Goal: Obtain resource: Obtain resource

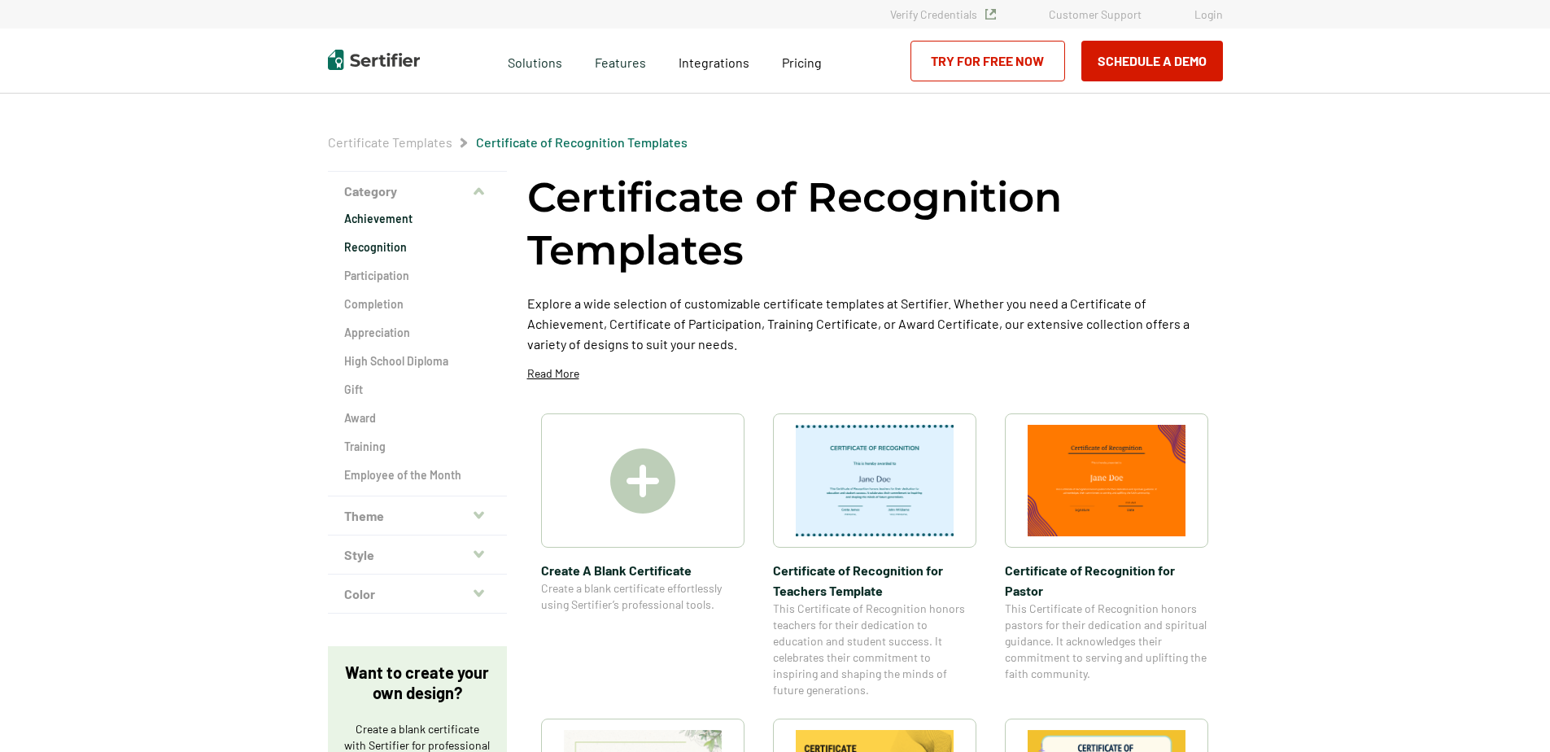
click at [390, 216] on h2 "Achievement" at bounding box center [417, 219] width 146 height 16
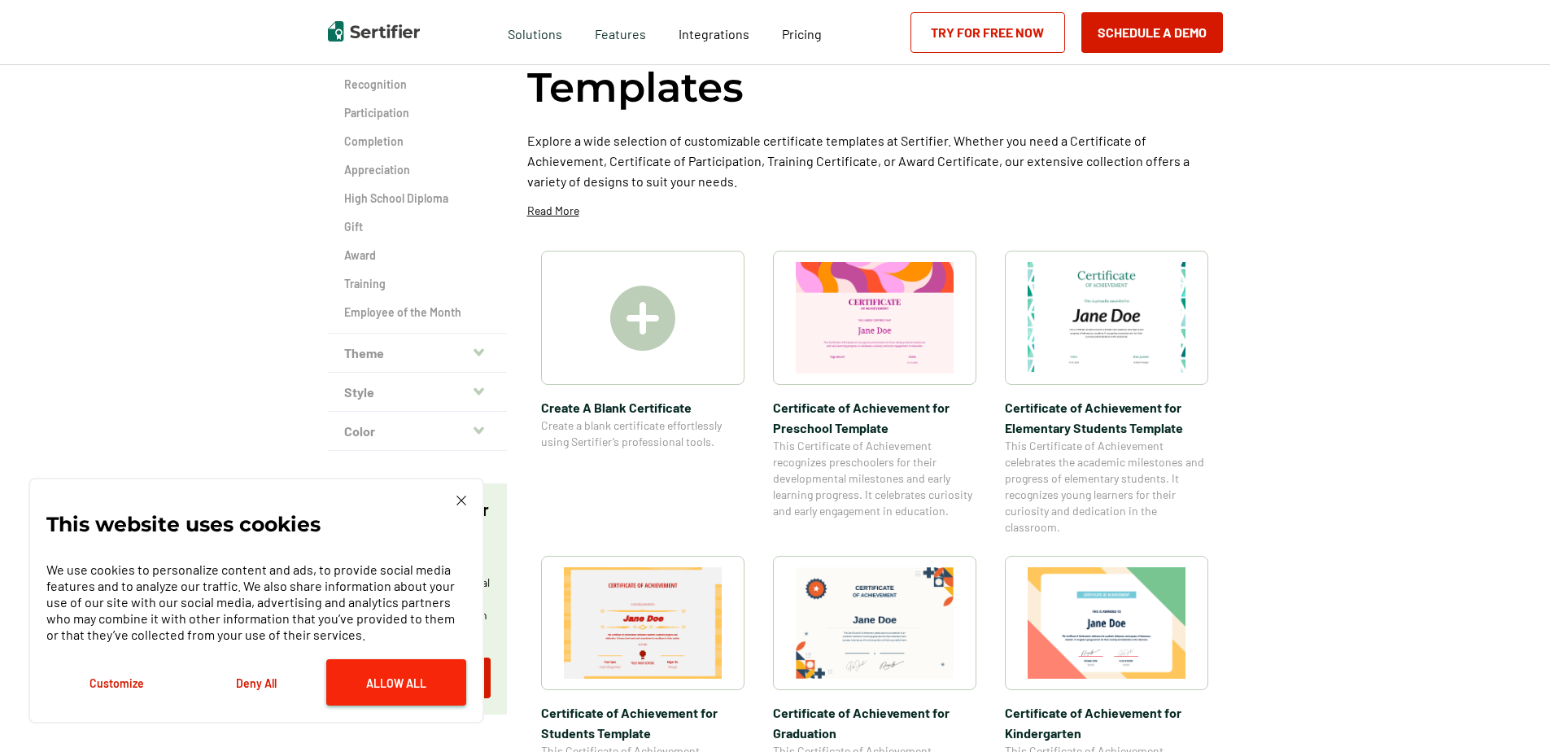
click at [407, 678] on button "Allow All" at bounding box center [396, 682] width 140 height 46
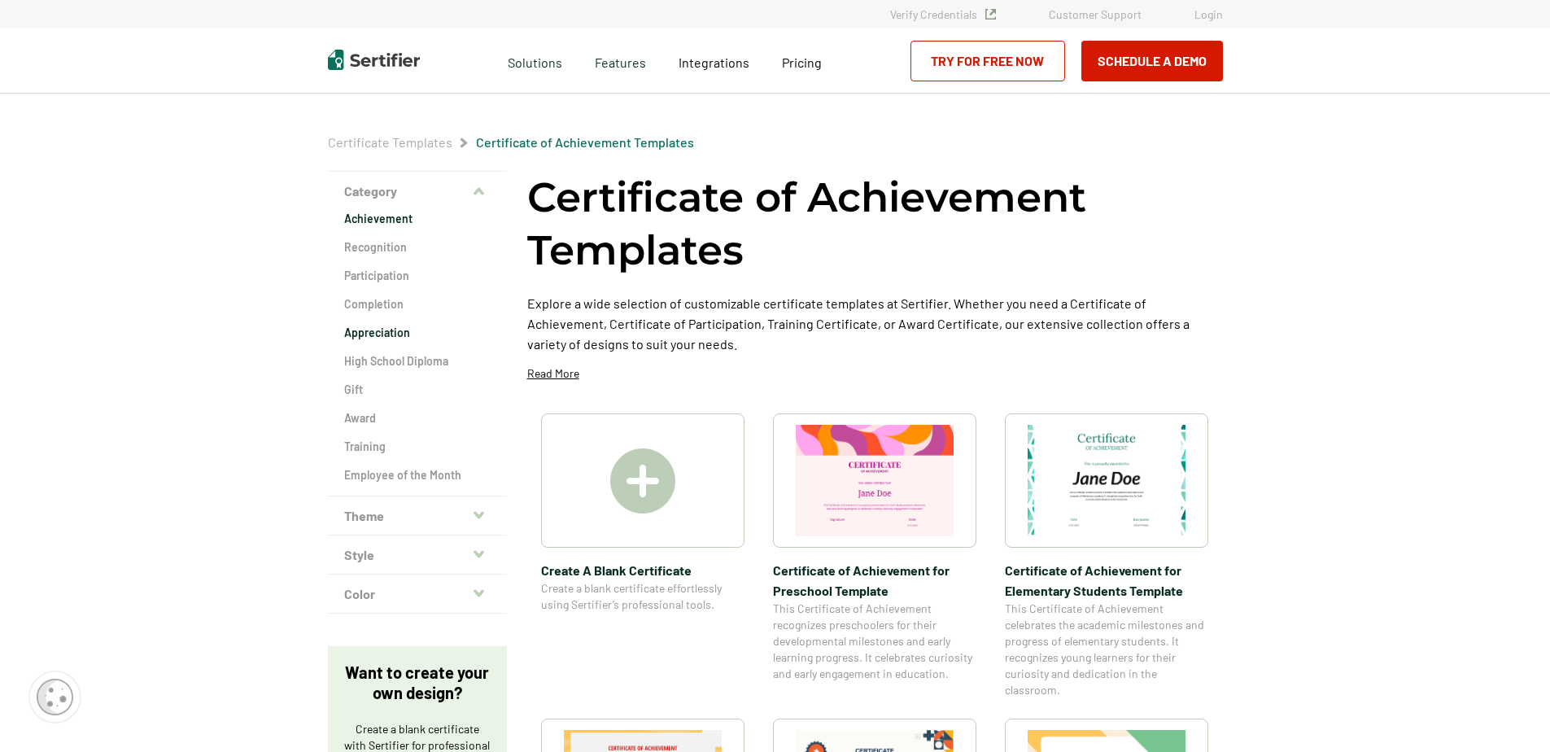
click at [384, 330] on h2 "Appreciation" at bounding box center [417, 333] width 146 height 16
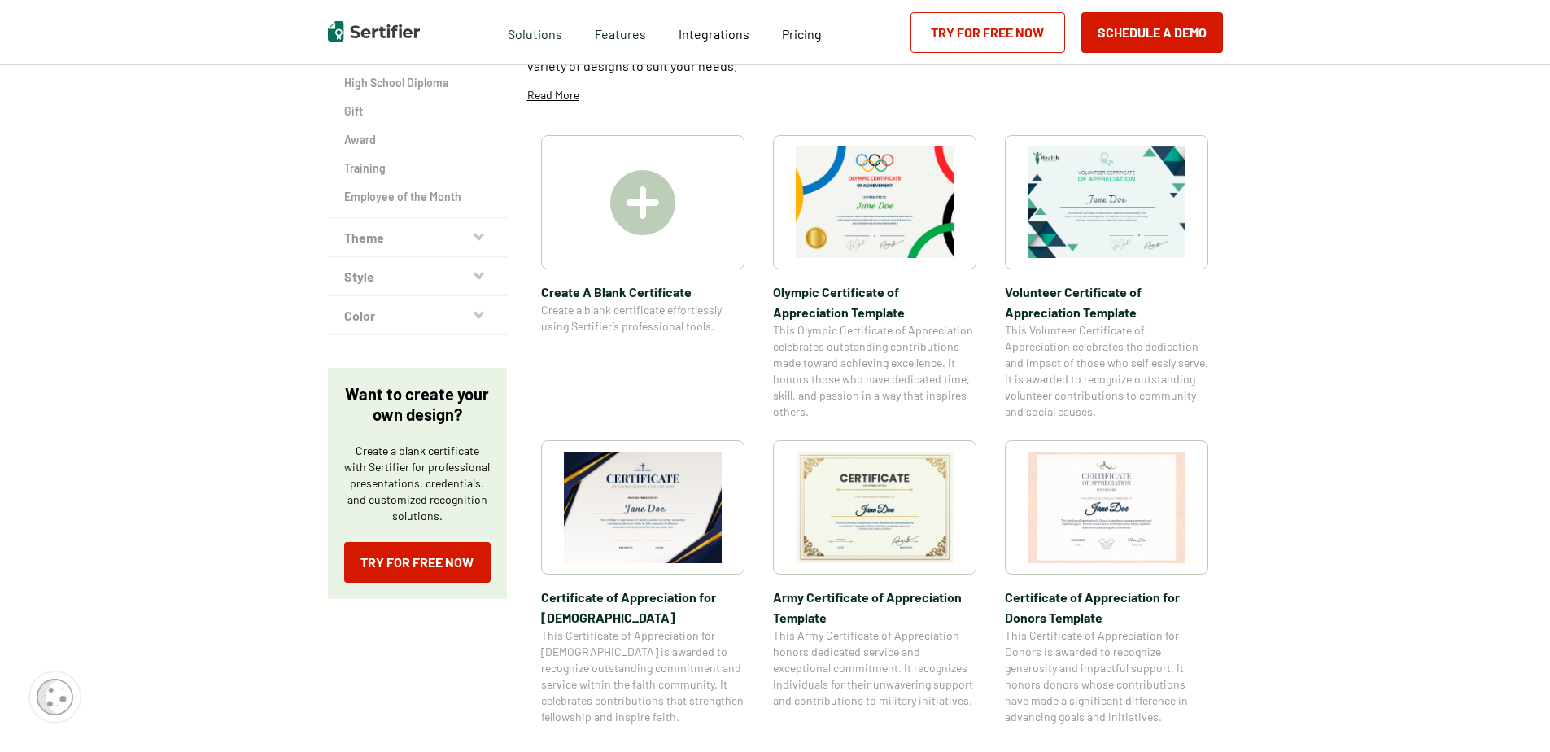
scroll to position [326, 0]
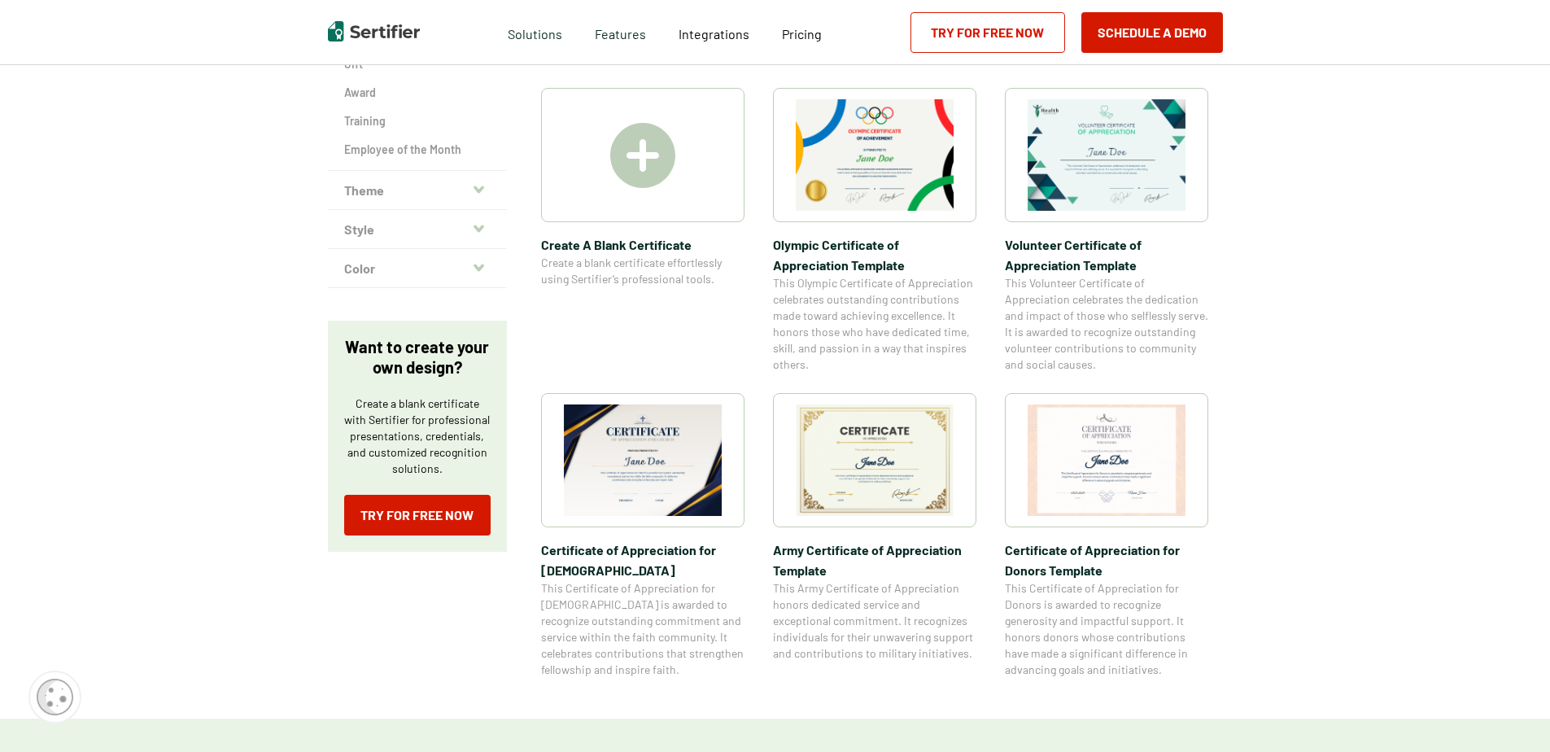
click at [889, 452] on img at bounding box center [875, 460] width 158 height 112
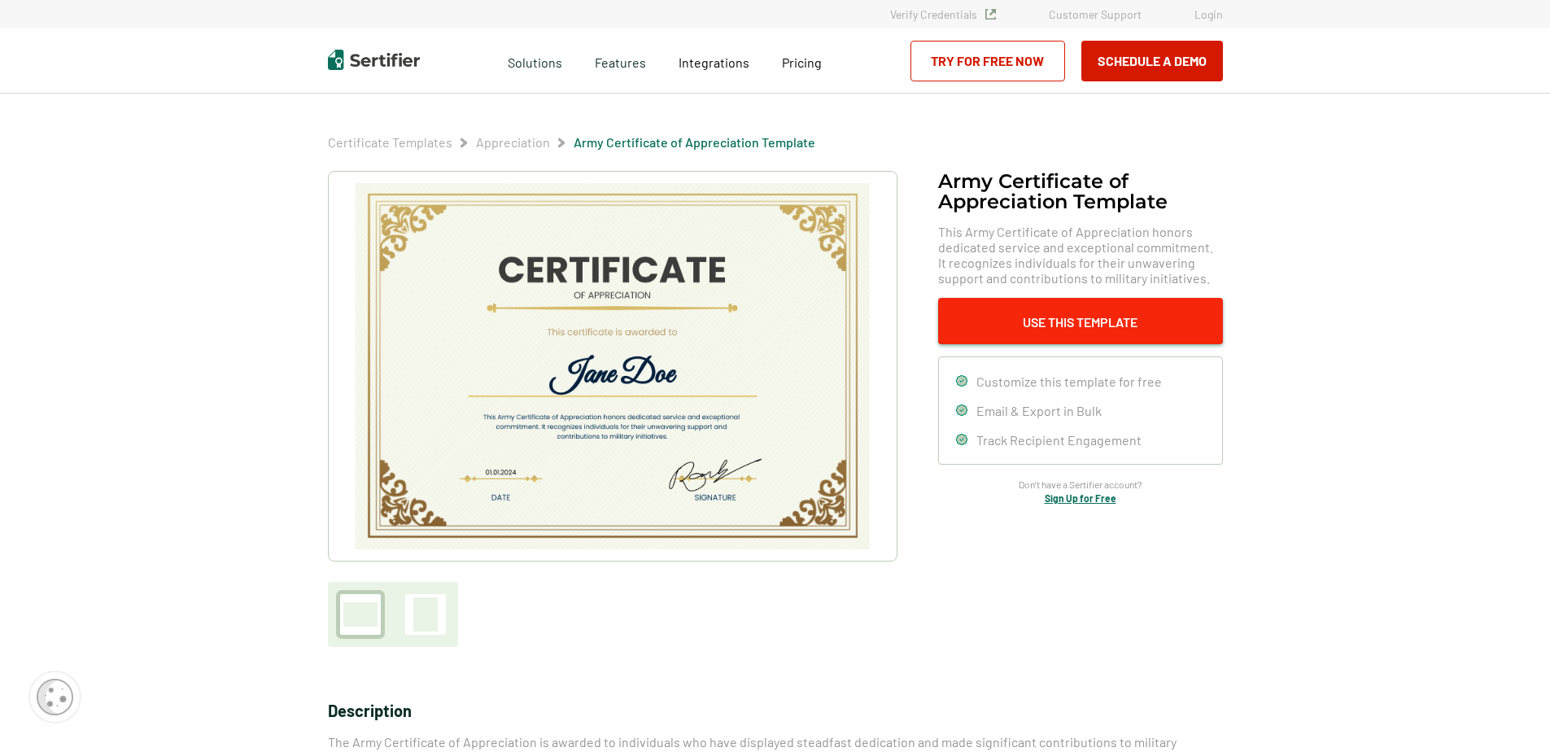
click at [1055, 314] on button "Use This Template" at bounding box center [1080, 321] width 285 height 46
